Goal: Complete application form

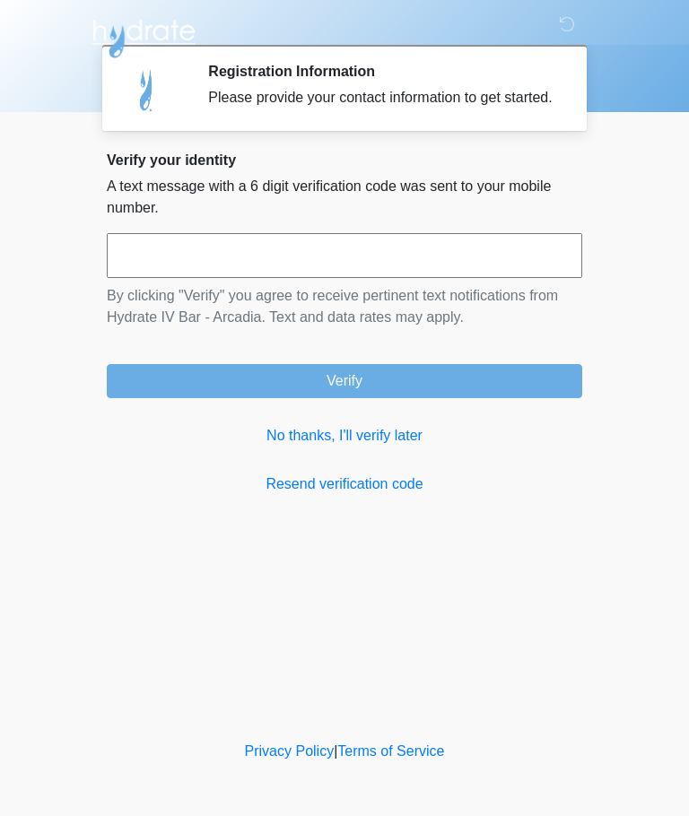
click at [137, 258] on input "text" at bounding box center [344, 255] width 475 height 45
type input "******"
click at [351, 398] on button "Verify" at bounding box center [344, 381] width 475 height 34
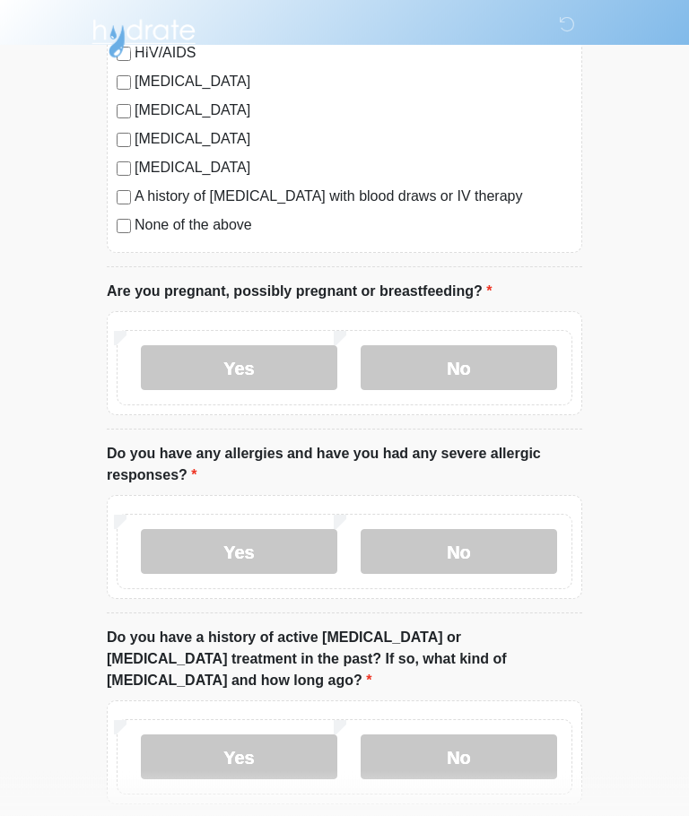
scroll to position [534, 0]
click at [472, 362] on label "No" at bounding box center [458, 366] width 196 height 45
click at [467, 554] on label "No" at bounding box center [458, 550] width 196 height 45
click at [463, 736] on label "No" at bounding box center [458, 756] width 196 height 45
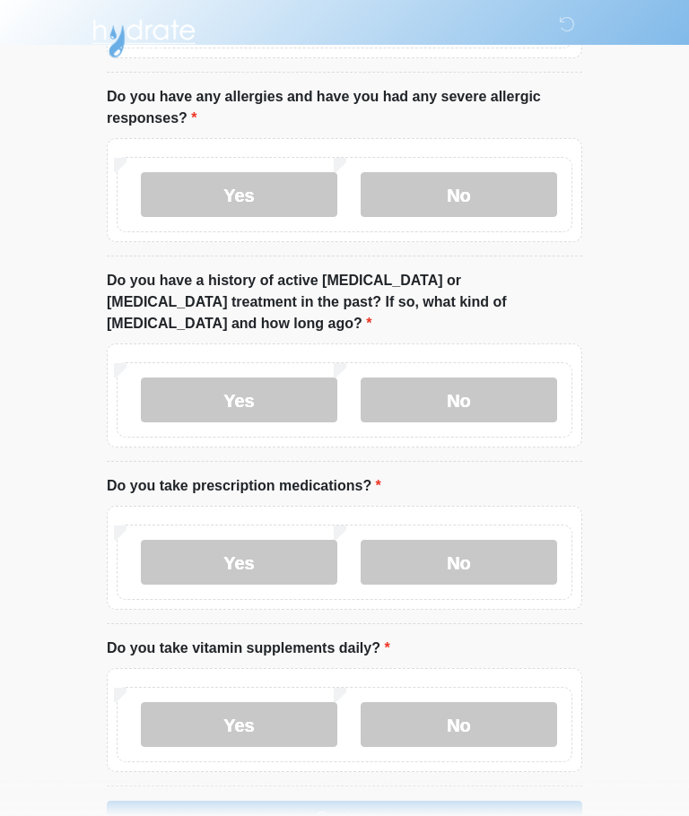
scroll to position [919, 0]
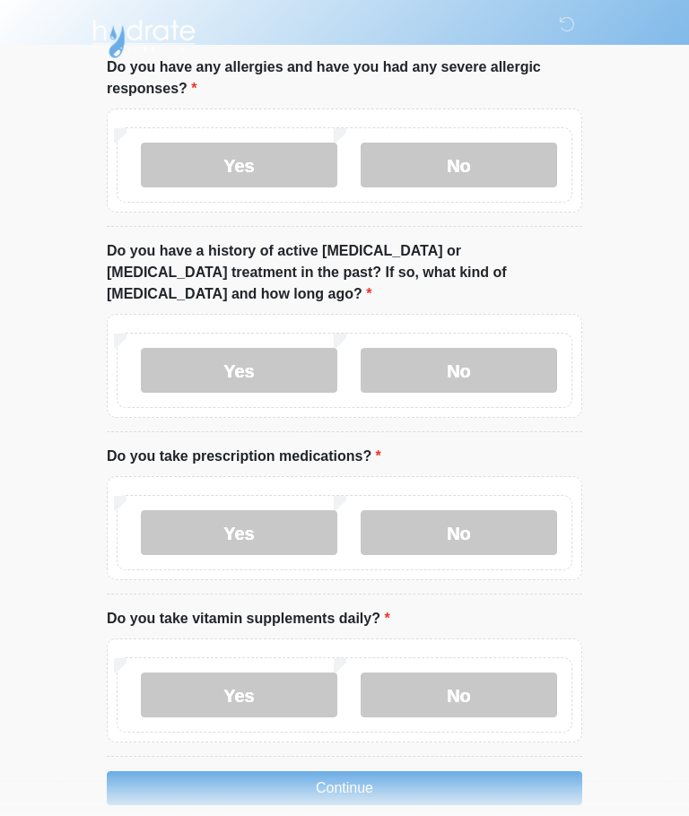
click at [221, 510] on label "Yes" at bounding box center [239, 532] width 196 height 45
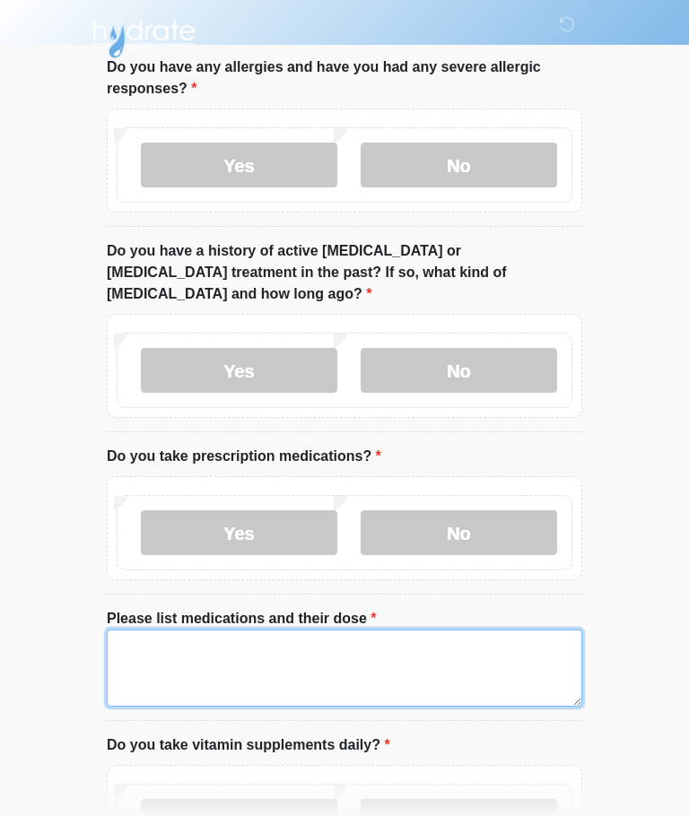
click at [136, 630] on textarea "Please list medications and their dose" at bounding box center [344, 668] width 475 height 77
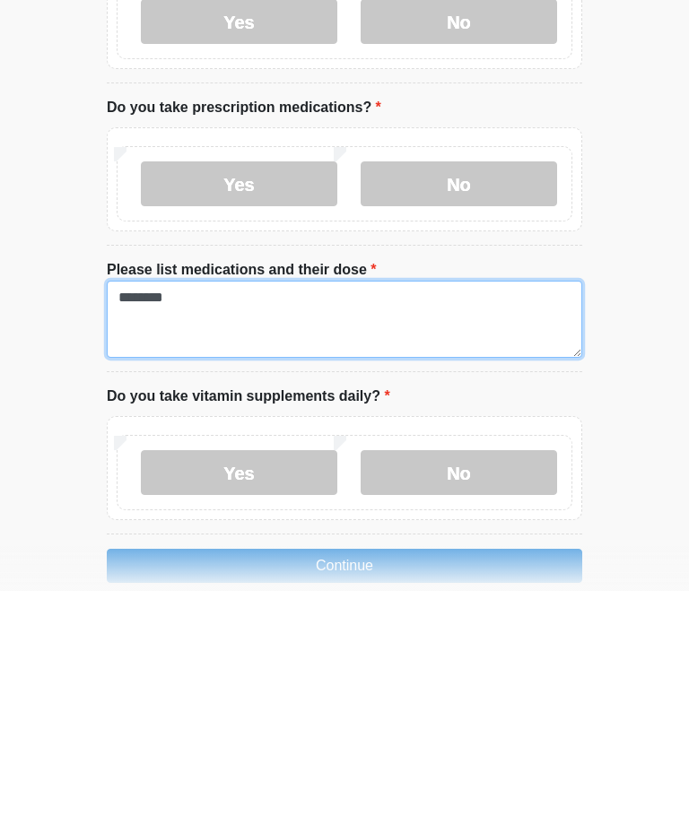
type textarea "********"
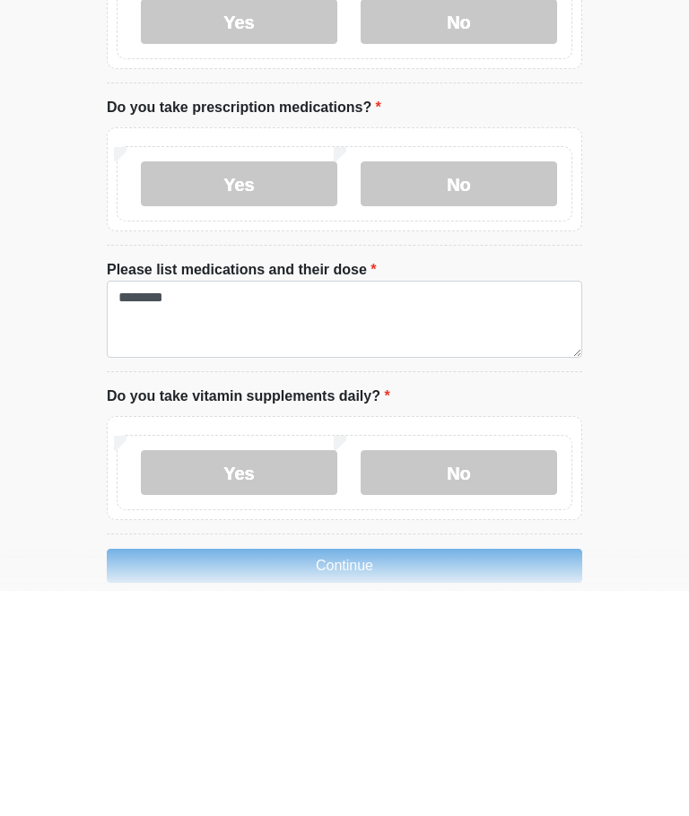
click at [270, 675] on label "Yes" at bounding box center [239, 697] width 196 height 45
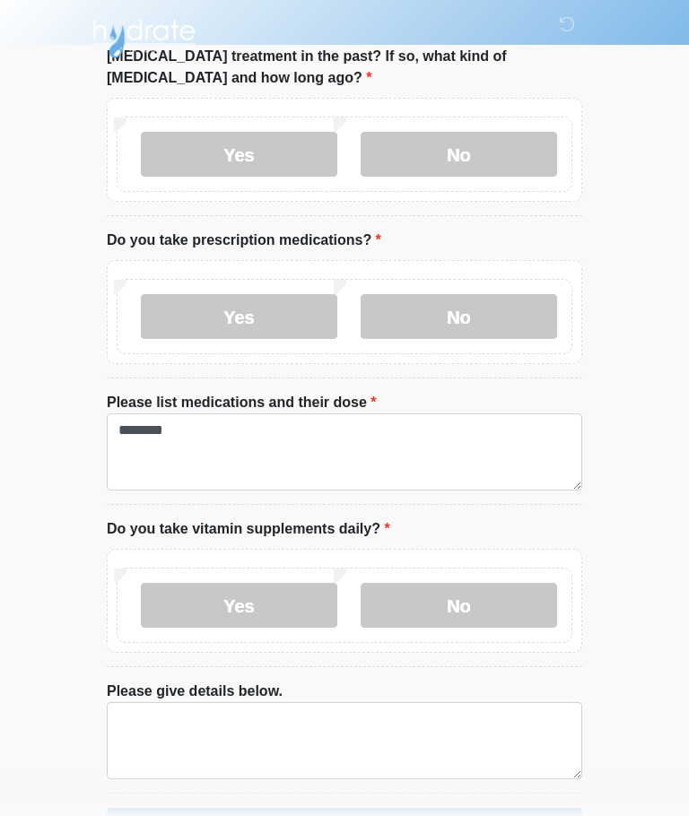
scroll to position [1171, 0]
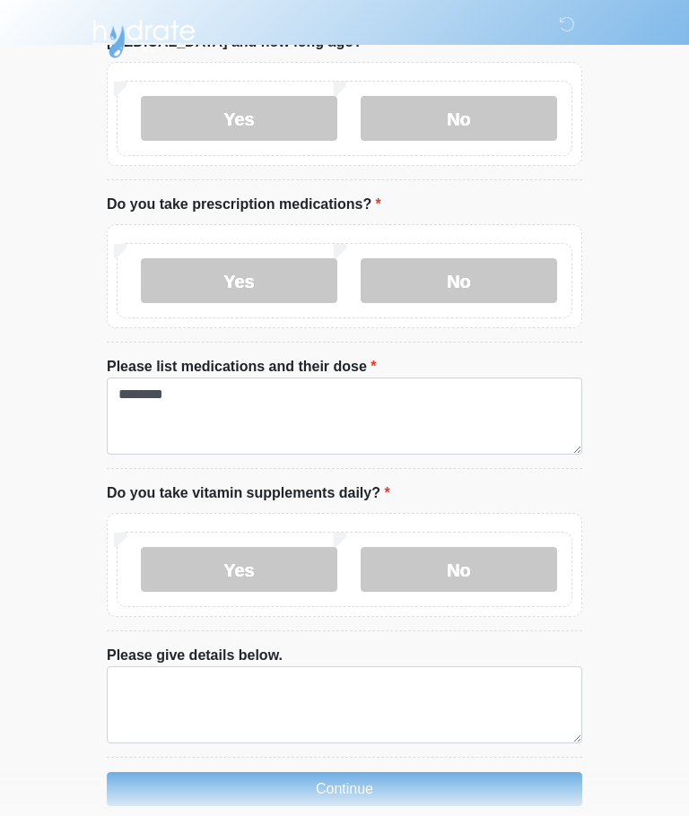
click at [356, 772] on button "Continue" at bounding box center [344, 789] width 475 height 34
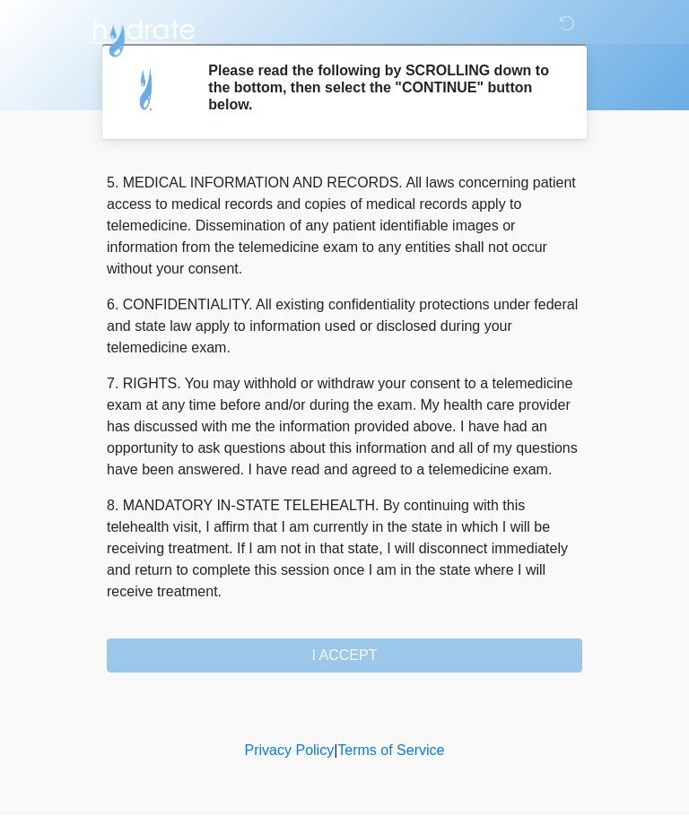
scroll to position [583, 0]
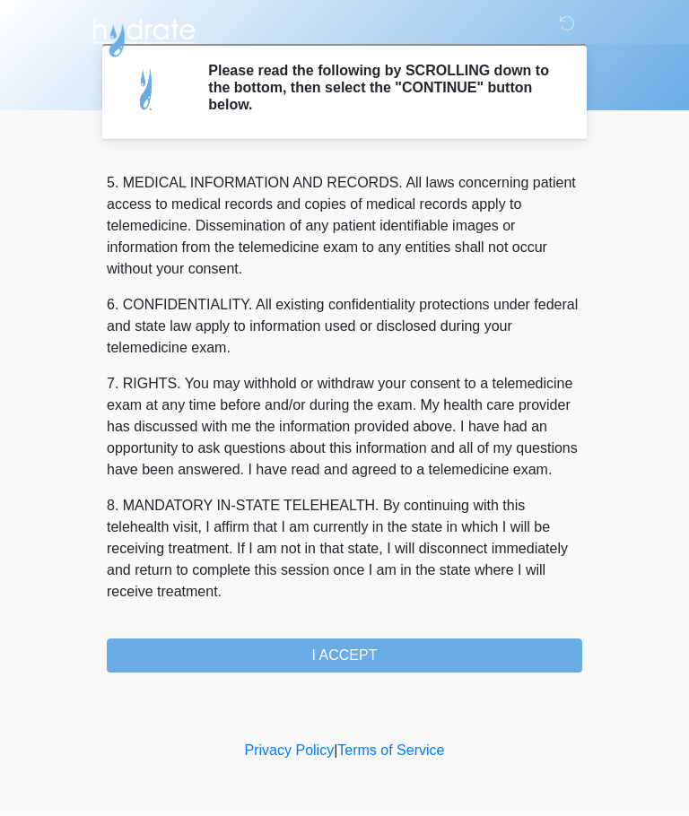
click at [366, 656] on button "I ACCEPT" at bounding box center [344, 656] width 475 height 34
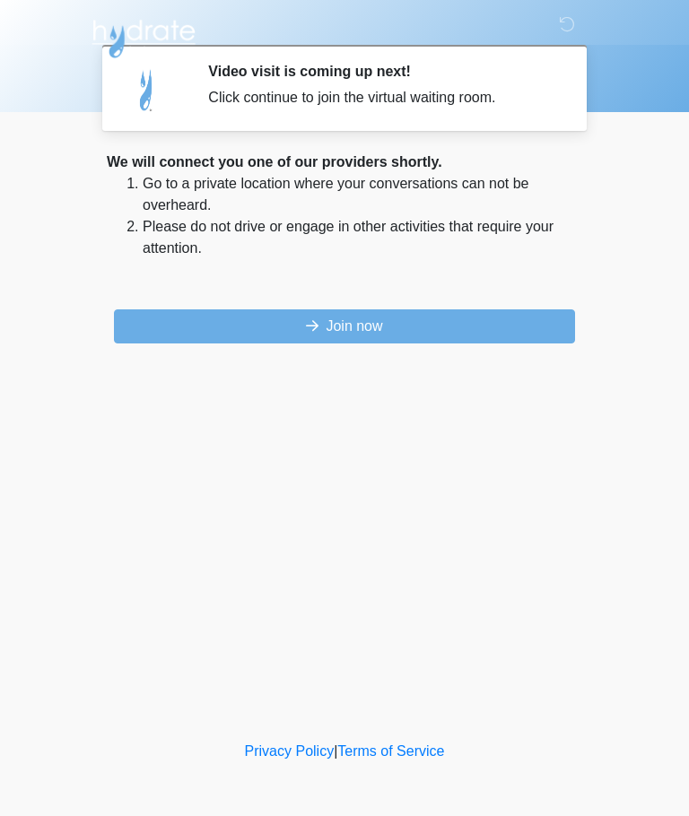
click at [369, 334] on button "Join now" at bounding box center [344, 326] width 461 height 34
